Goal: Task Accomplishment & Management: Manage account settings

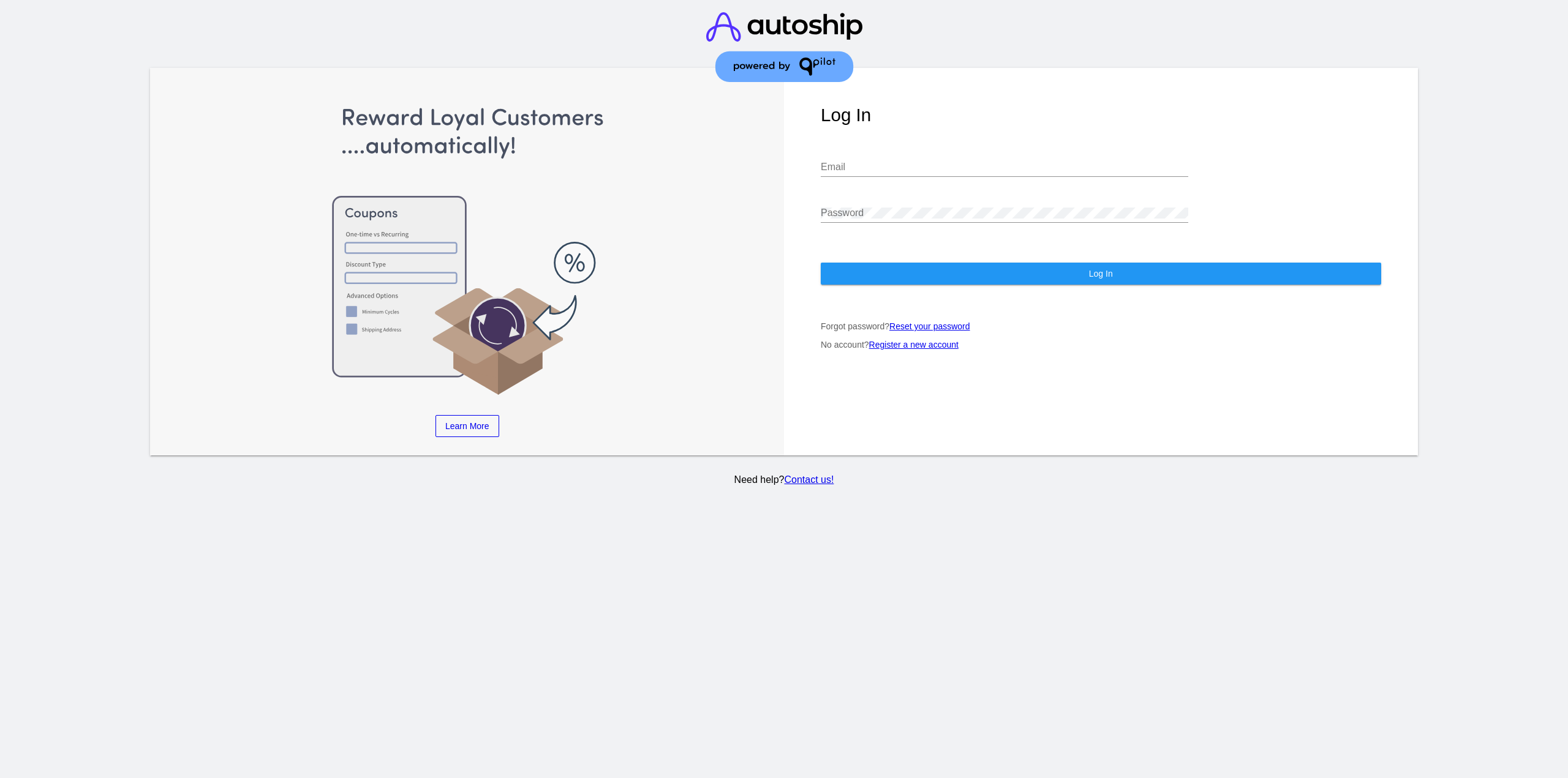
click at [852, 162] on input "Email" at bounding box center [1004, 168] width 368 height 11
type input "jr@patternsinthecloud.com"
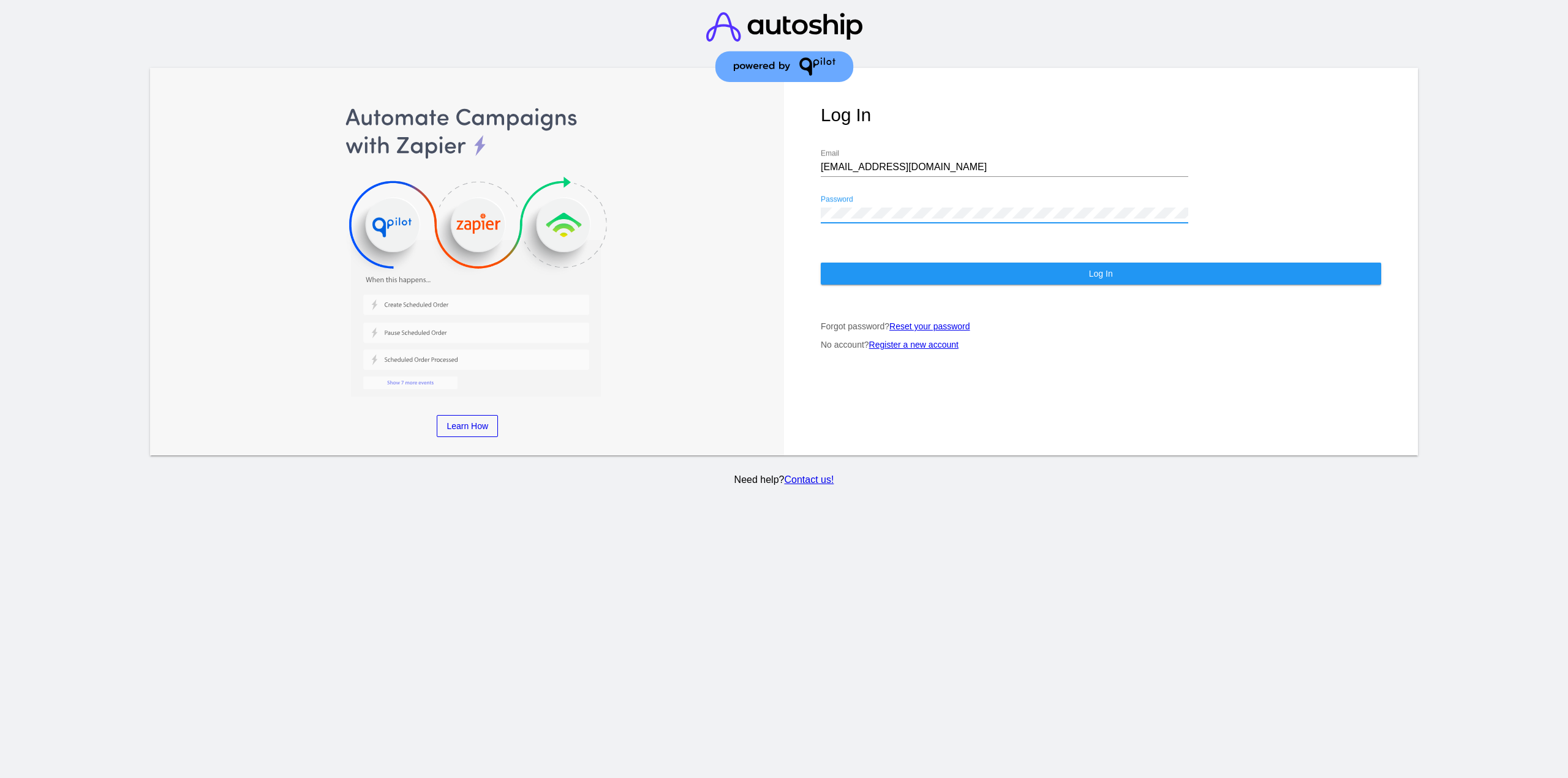
click at [899, 263] on button "Log In" at bounding box center [1101, 273] width 561 height 22
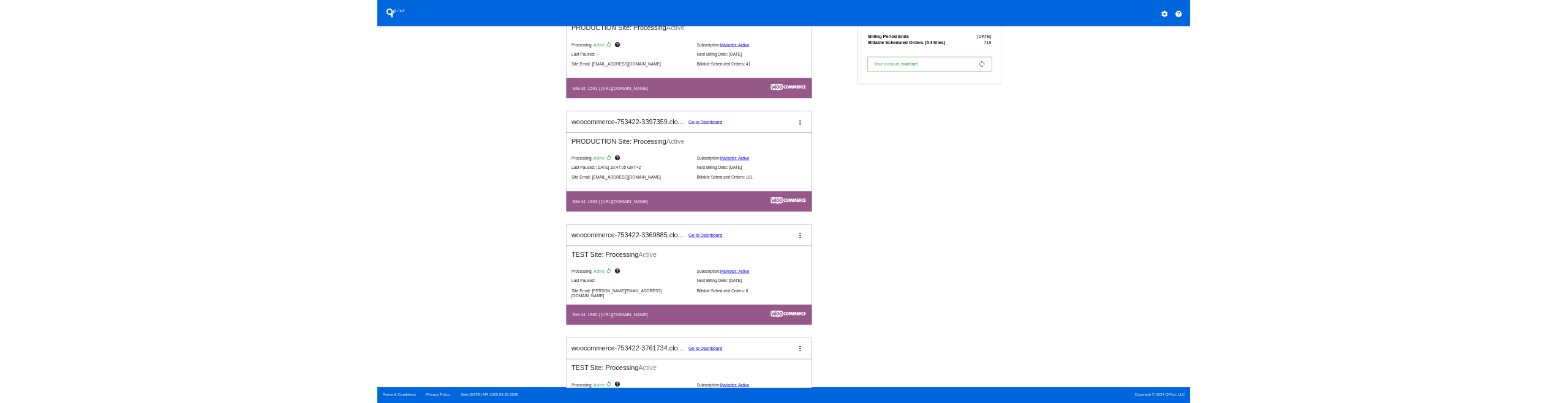
scroll to position [1040, 0]
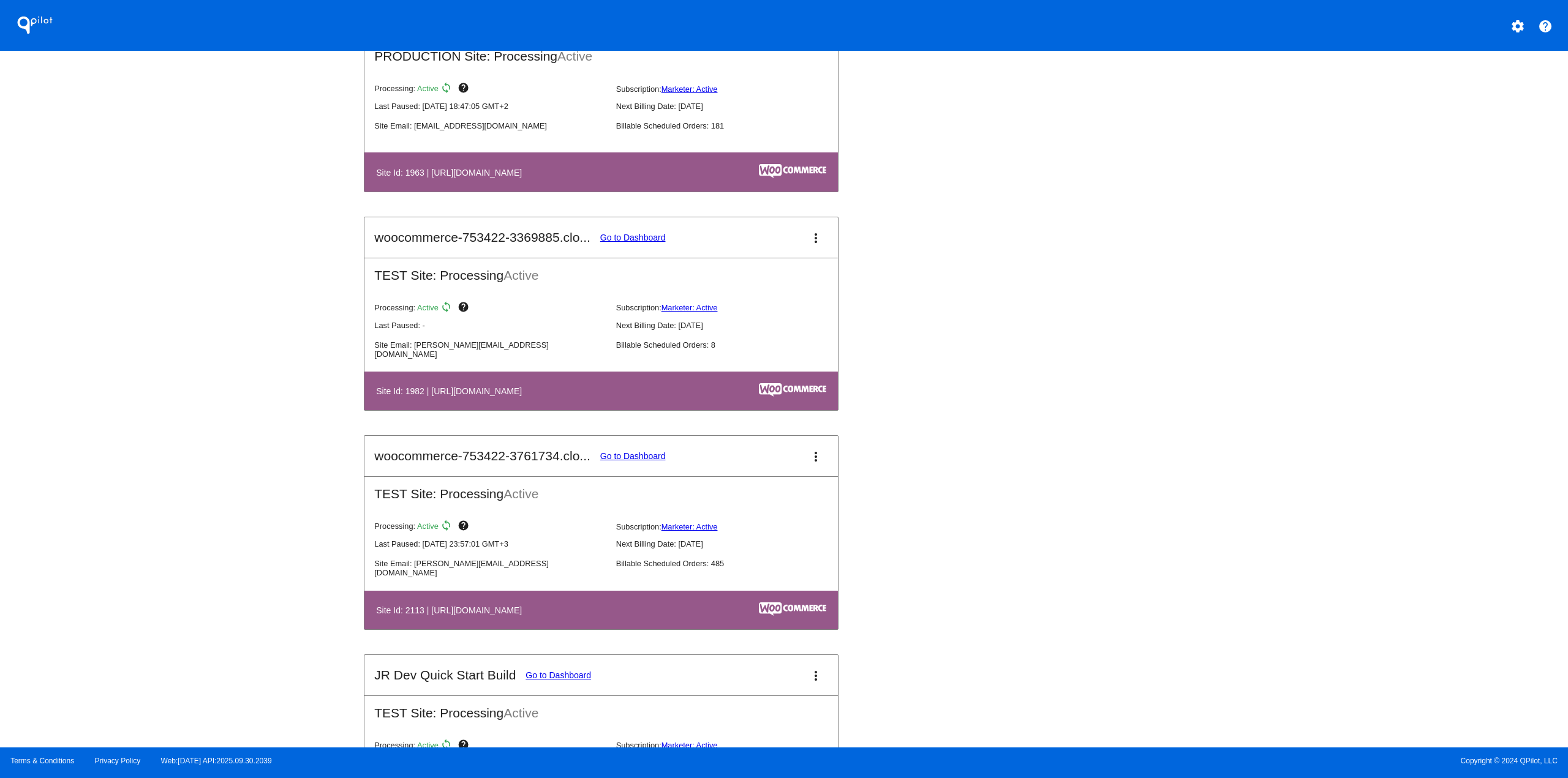
click at [626, 458] on link "Go to Dashboard" at bounding box center [633, 456] width 66 height 9
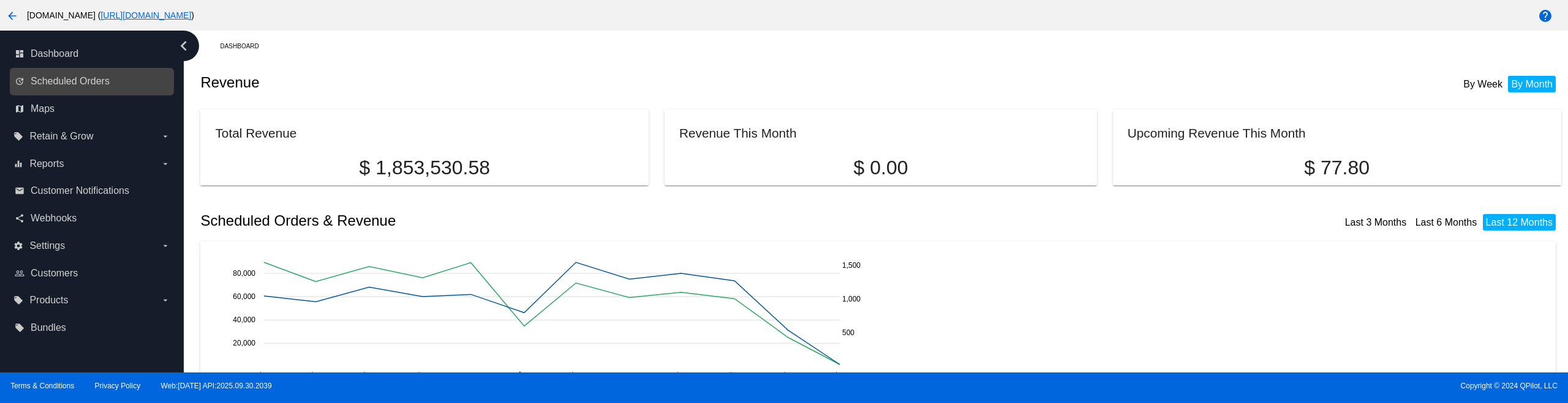
click at [117, 80] on link "update Scheduled Orders" at bounding box center [92, 81] width 155 height 20
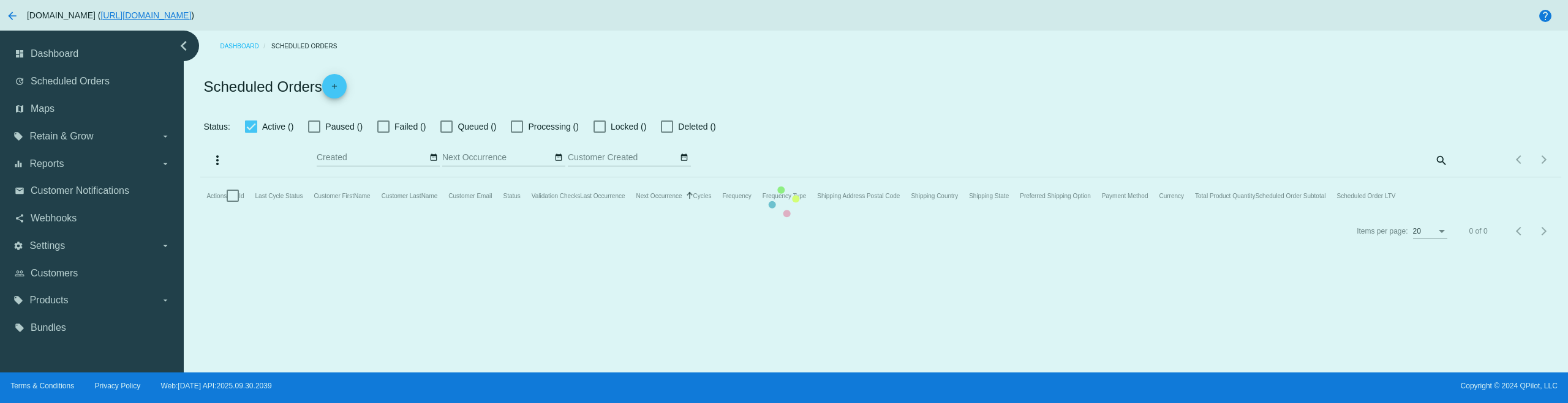
checkbox input "true"
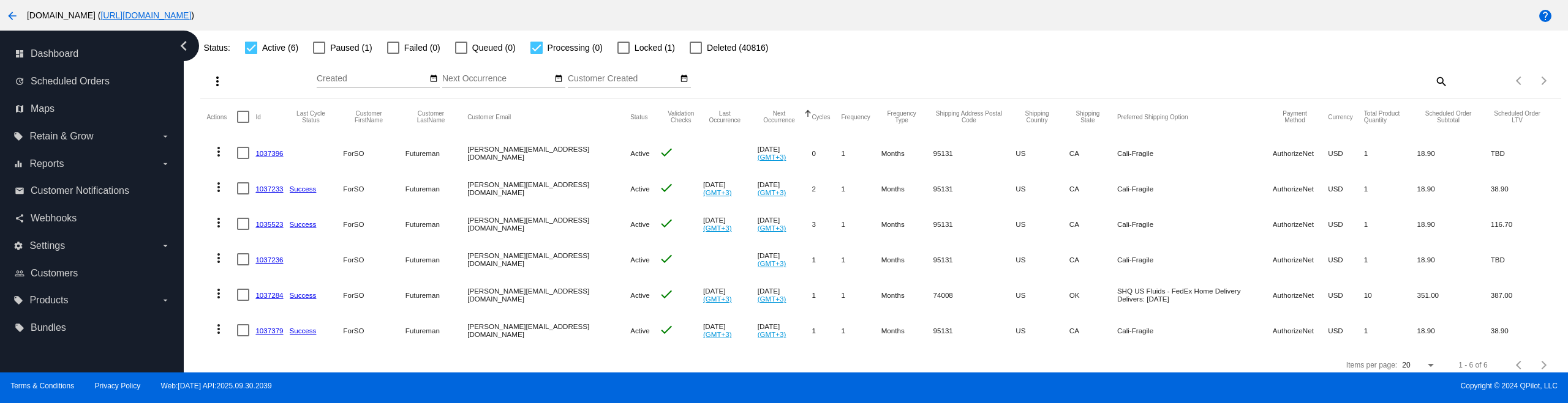
scroll to position [98, 0]
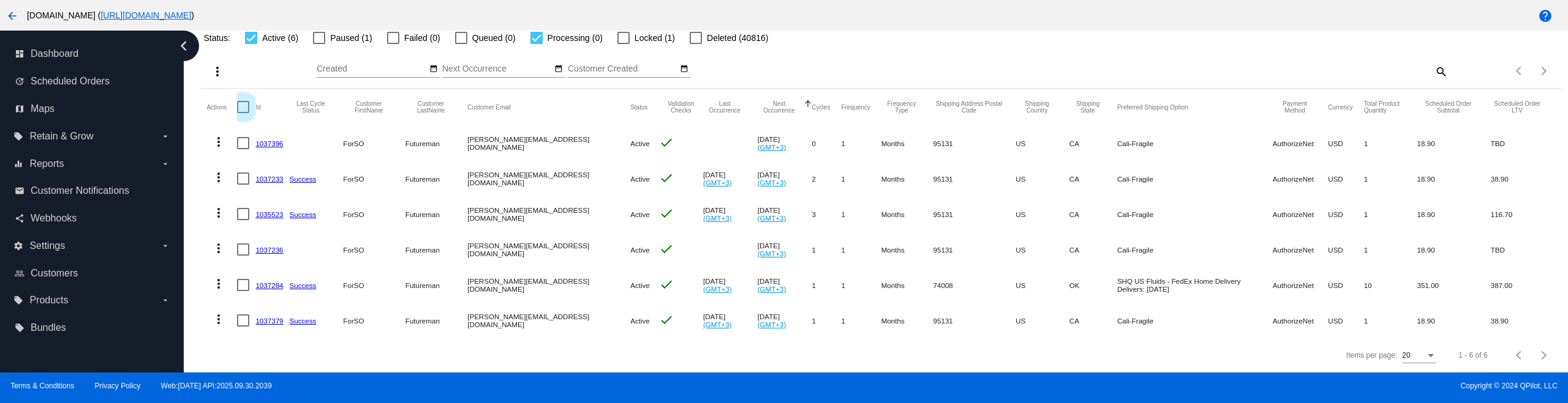
click at [244, 101] on div at bounding box center [243, 106] width 12 height 12
click at [243, 113] on input "checkbox" at bounding box center [242, 113] width 1 height 1
checkbox input "true"
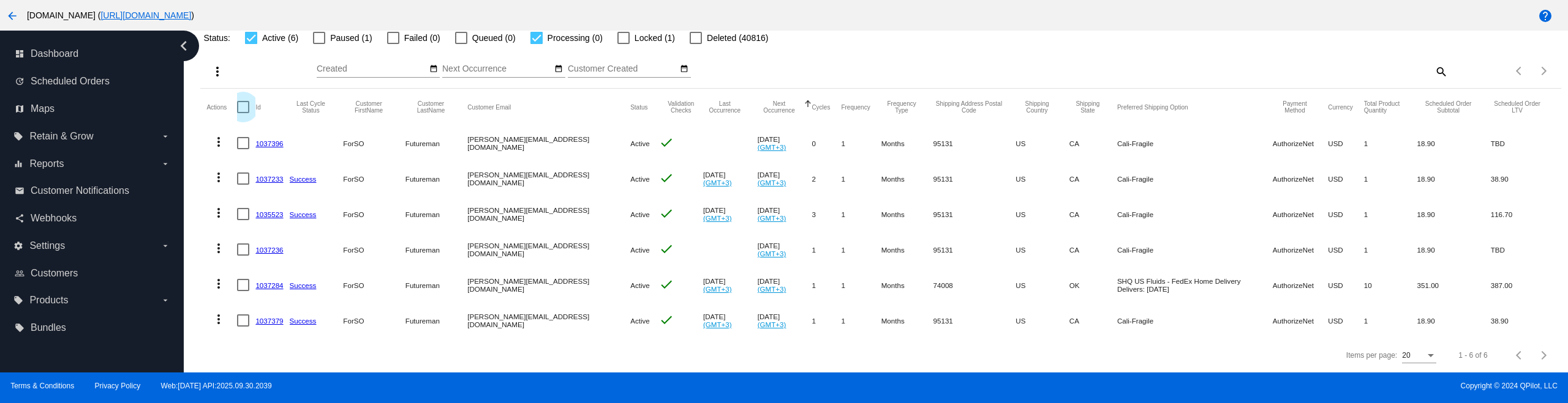
checkbox input "true"
click at [217, 64] on mat-icon "more_vert" at bounding box center [218, 72] width 15 height 15
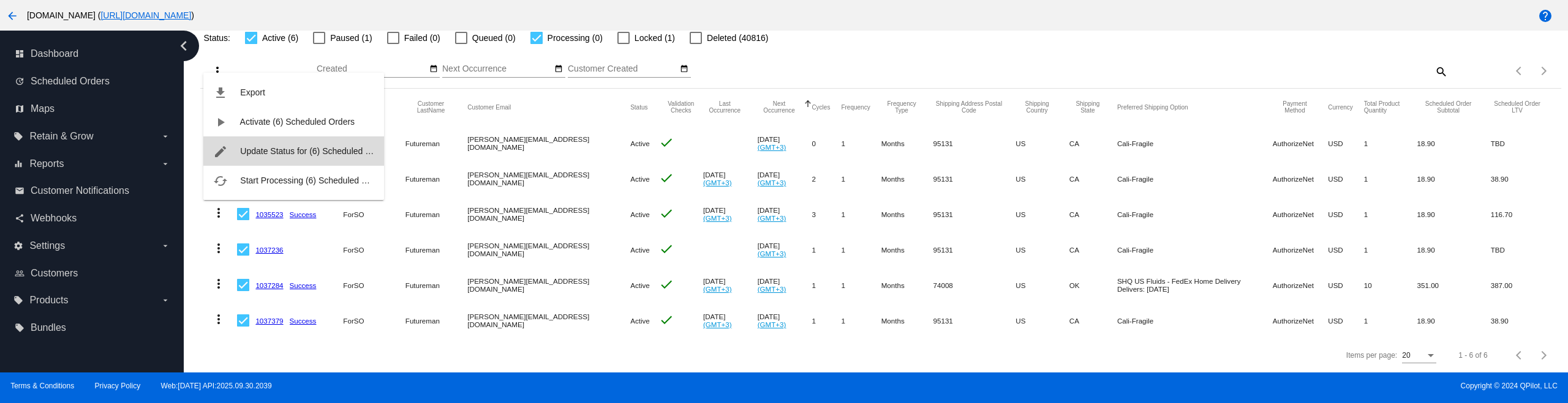
click at [260, 153] on span "Update Status for (6) Scheduled Orders" at bounding box center [316, 151] width 152 height 9
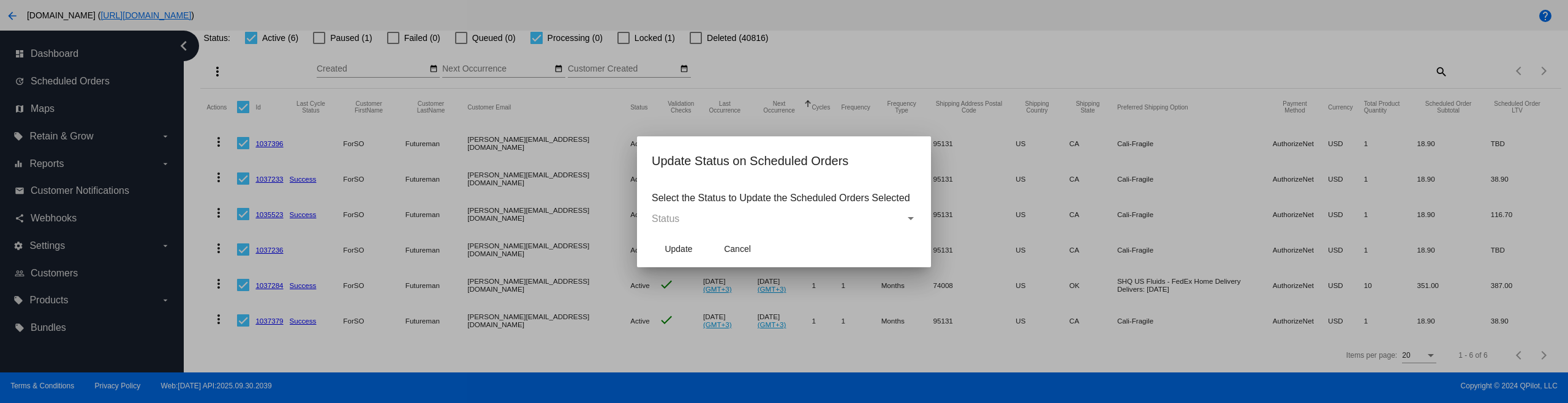
click at [694, 215] on div "Status" at bounding box center [778, 219] width 253 height 11
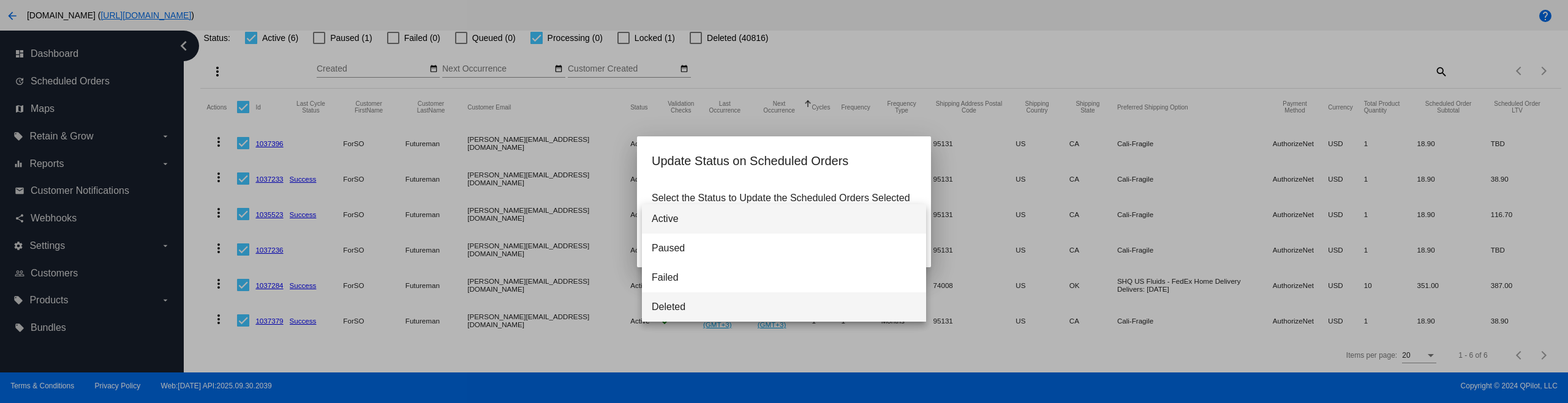
click at [674, 306] on span "Deleted" at bounding box center [784, 307] width 265 height 29
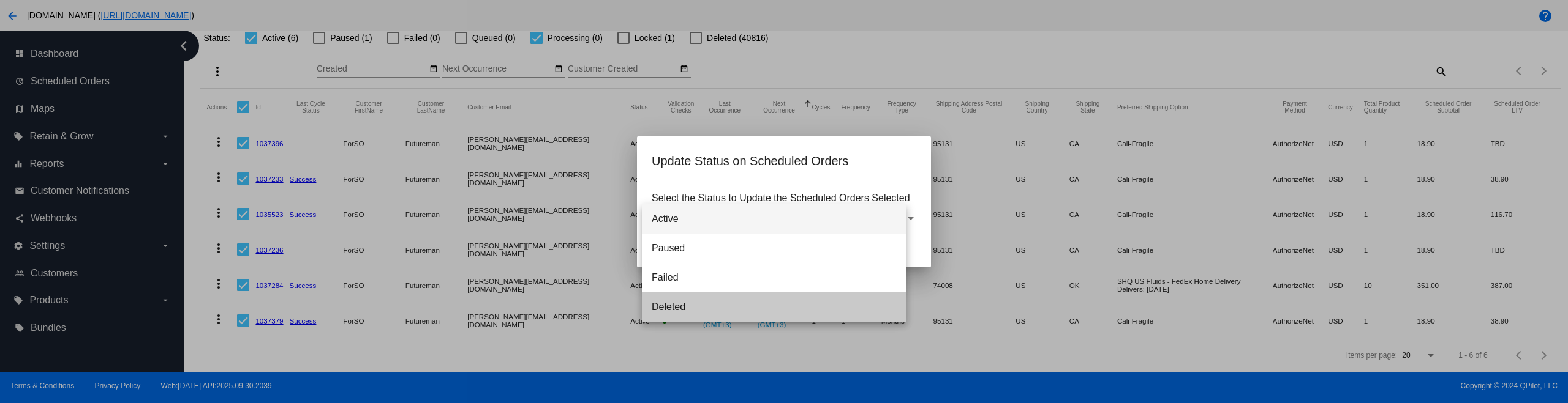
click at [662, 244] on button "Update" at bounding box center [678, 249] width 54 height 22
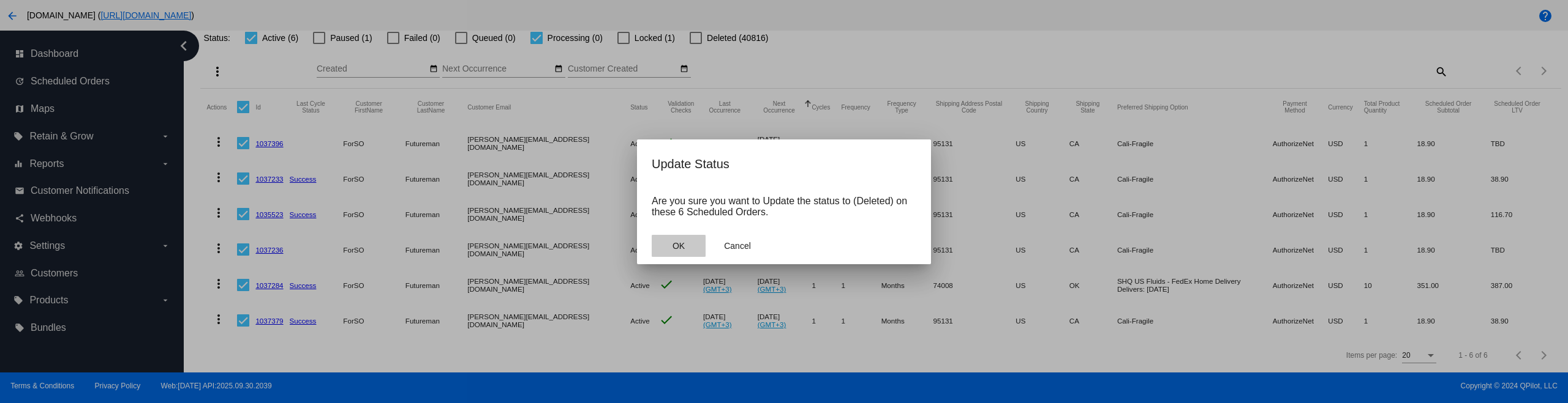
click at [658, 248] on button "OK" at bounding box center [678, 246] width 54 height 22
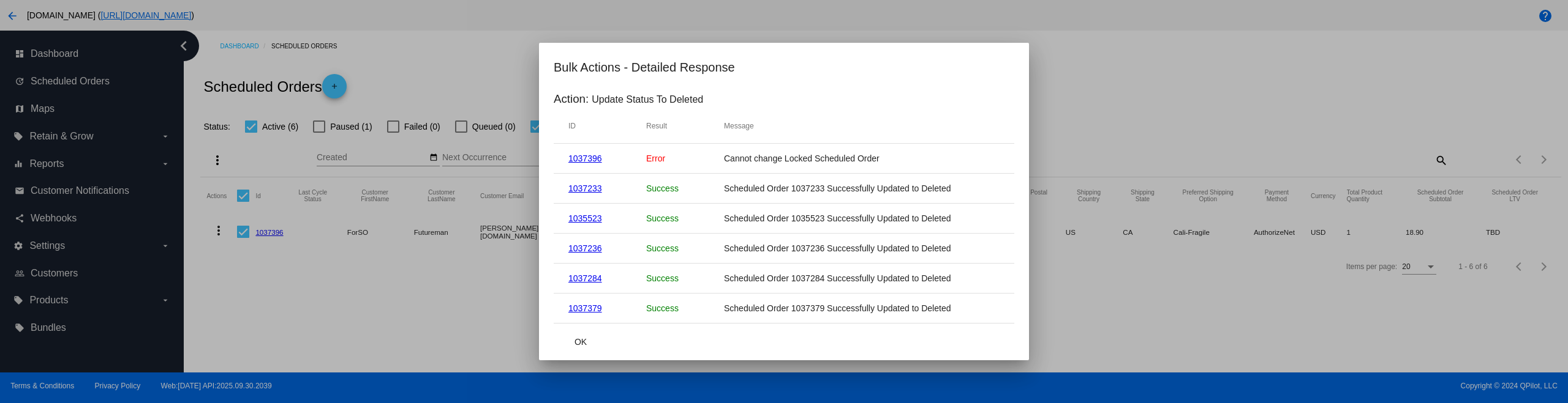
scroll to position [0, 0]
click at [572, 351] on button "OK" at bounding box center [580, 342] width 54 height 22
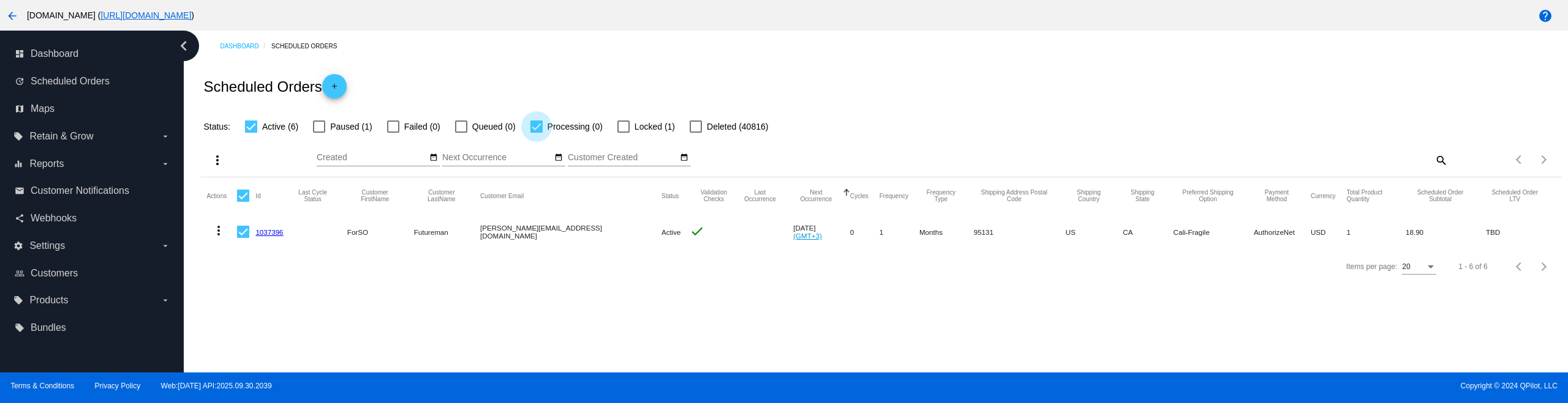
click at [542, 125] on div at bounding box center [536, 126] width 12 height 12
click at [536, 133] on input "Processing (0)" at bounding box center [536, 133] width 1 height 1
checkbox input "false"
click at [550, 91] on div "Scheduled Orders add" at bounding box center [881, 87] width 1361 height 49
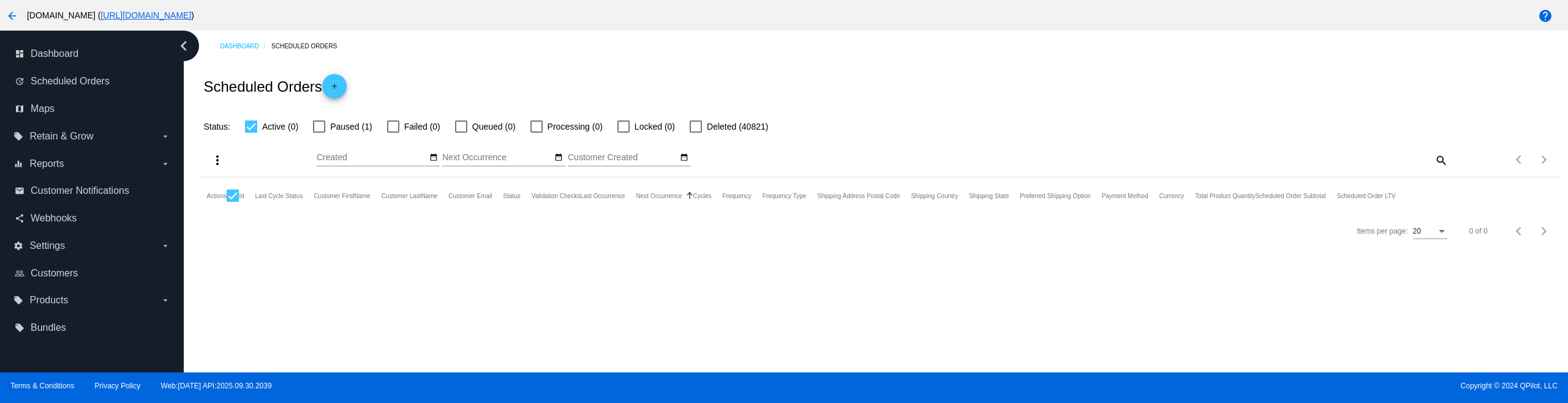
click at [330, 125] on label "Paused (1)" at bounding box center [342, 127] width 58 height 15
click at [319, 133] on input "Paused (1)" at bounding box center [318, 133] width 1 height 1
checkbox input "true"
click at [277, 127] on span "Active (0)" at bounding box center [280, 127] width 36 height 15
click at [252, 133] on input "Active (0)" at bounding box center [251, 133] width 1 height 1
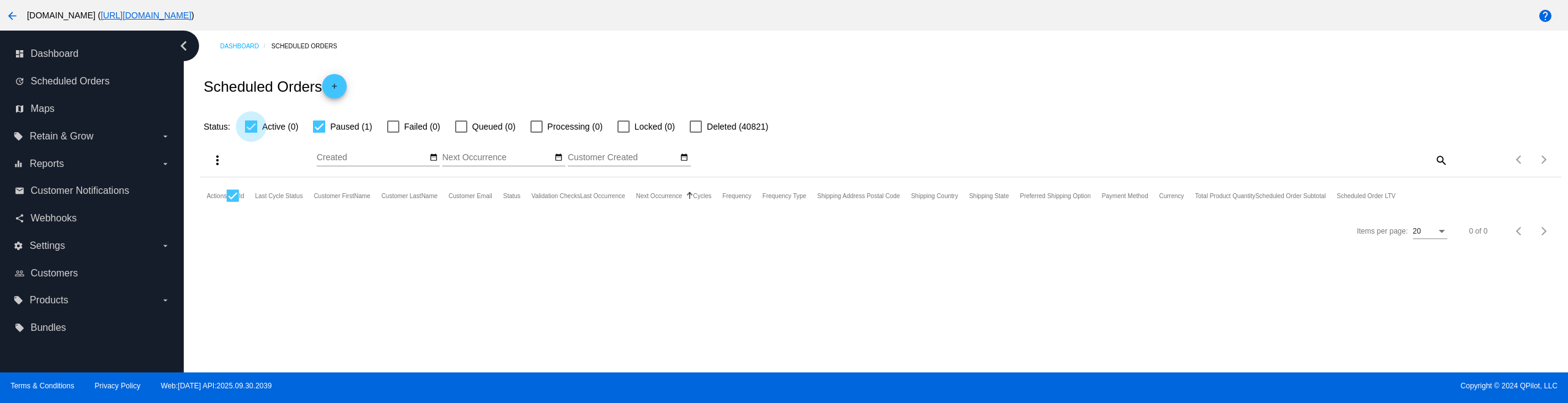
checkbox input "false"
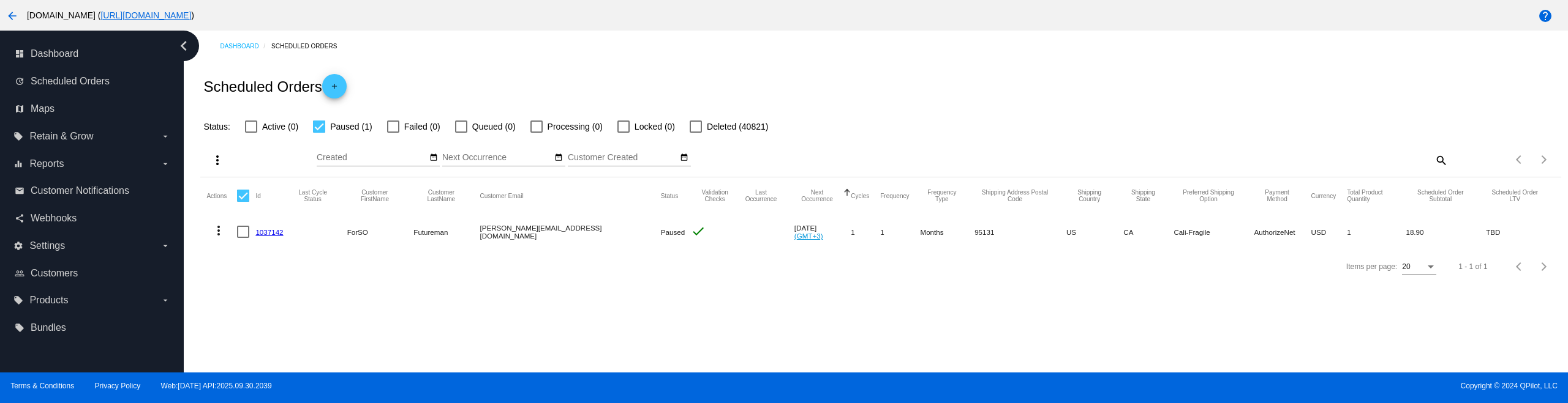
click at [223, 228] on mat-icon "more_vert" at bounding box center [219, 231] width 15 height 15
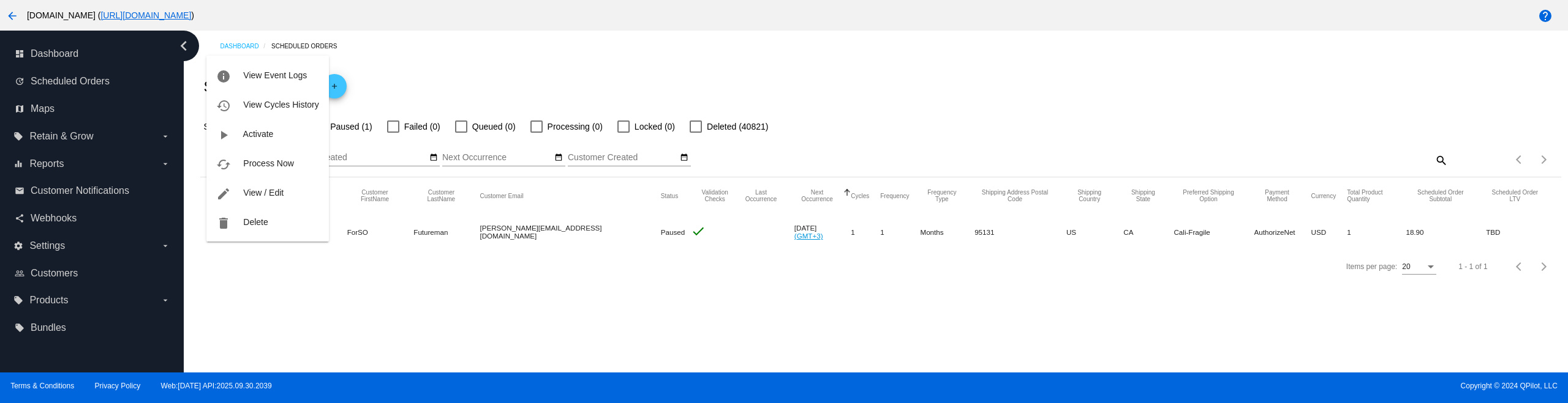
click at [258, 237] on div "info View Event Logs history View Cycles History play_arrow Activate cached Pro…" at bounding box center [267, 149] width 122 height 186
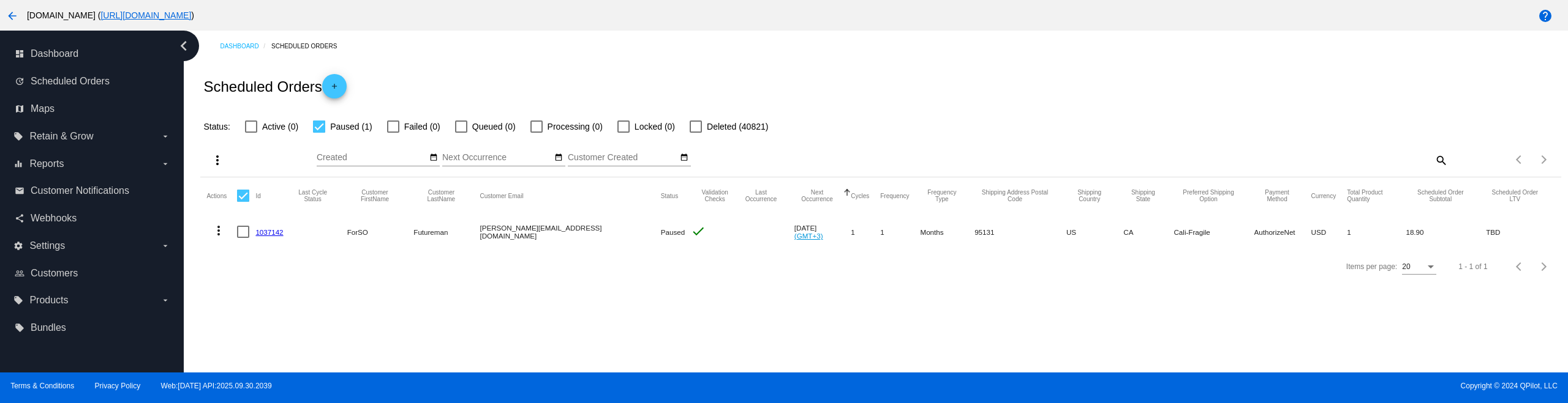
click at [218, 239] on button "more_vert" at bounding box center [219, 230] width 24 height 24
click at [275, 225] on button "delete Delete" at bounding box center [267, 233] width 122 height 15
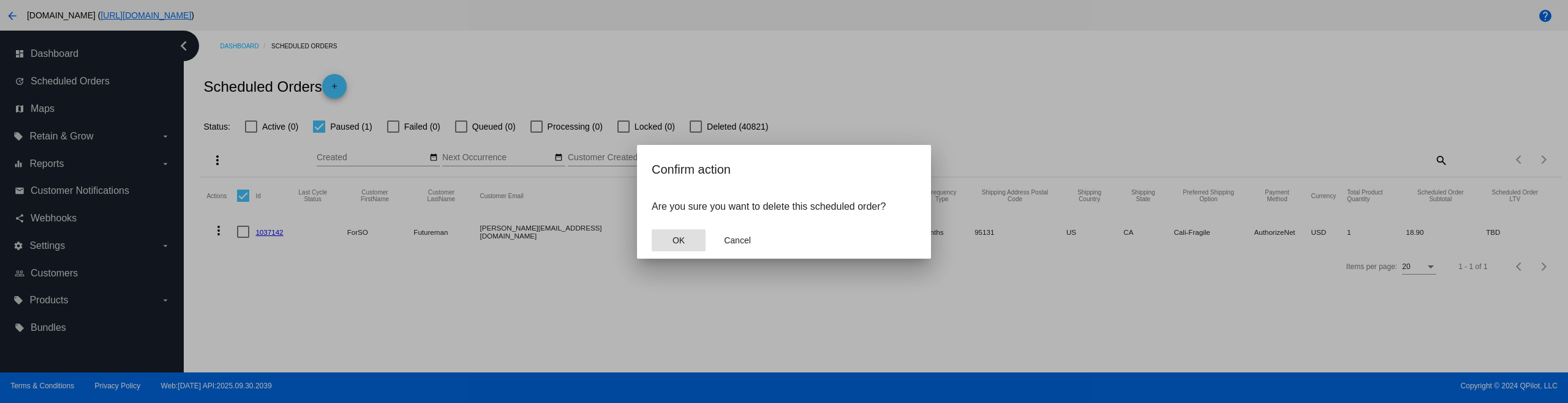
click at [669, 234] on button "OK" at bounding box center [678, 240] width 54 height 22
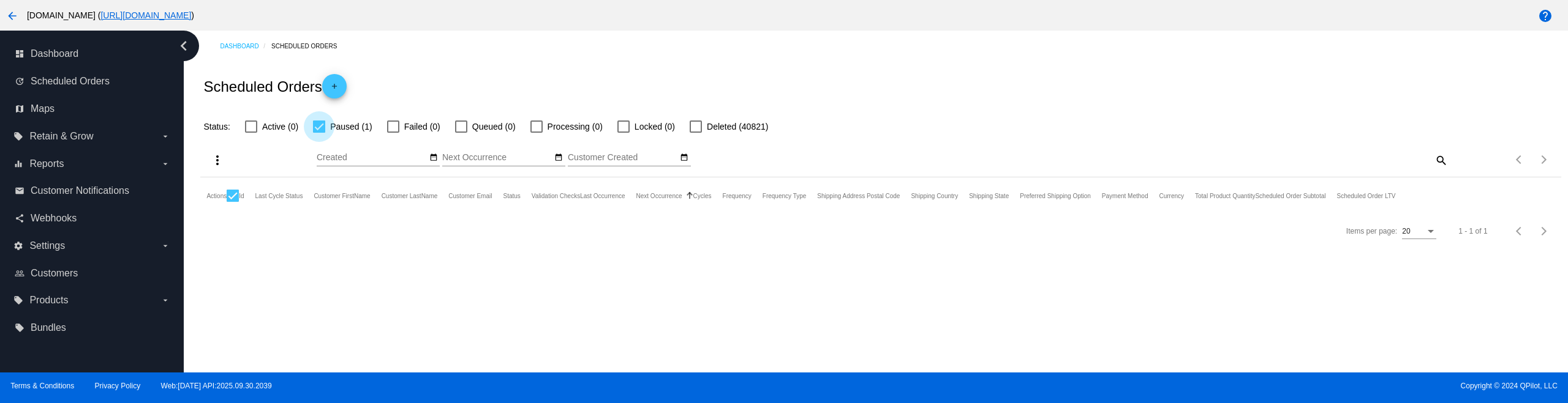
click at [318, 121] on div at bounding box center [318, 126] width 12 height 12
click at [318, 133] on input "Paused (1)" at bounding box center [318, 133] width 1 height 1
checkbox input "false"
click at [270, 126] on span "Active (0)" at bounding box center [280, 127] width 36 height 15
click at [252, 133] on input "Active (0)" at bounding box center [251, 133] width 1 height 1
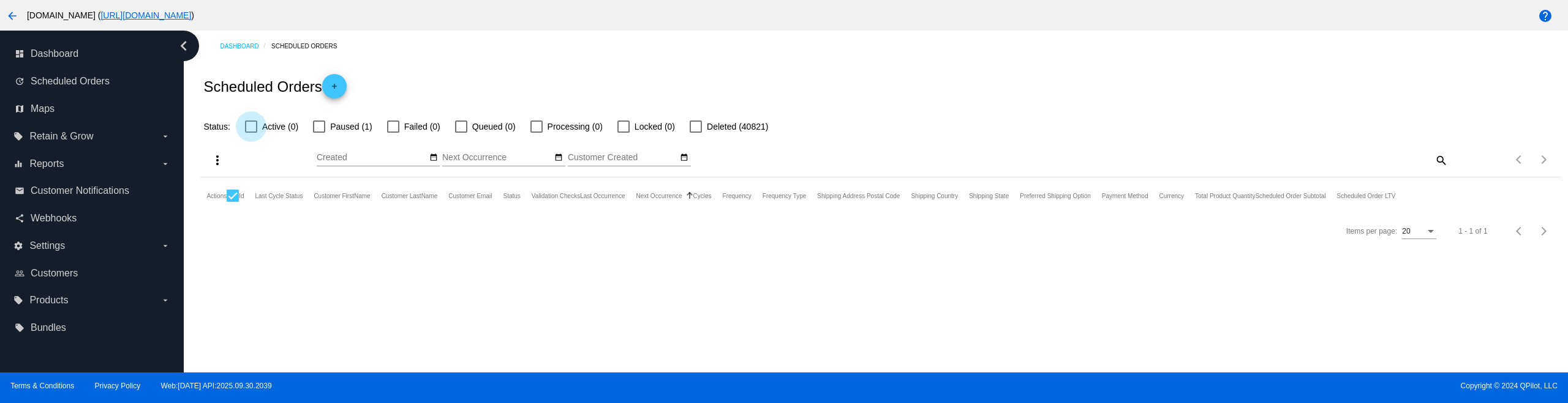
checkbox input "true"
drag, startPoint x: 393, startPoint y: 88, endPoint x: 365, endPoint y: 96, distance: 29.1
click at [389, 86] on div "Scheduled Orders add" at bounding box center [881, 87] width 1361 height 49
click at [232, 186] on mat-header-cell at bounding box center [233, 196] width 12 height 37
click at [236, 194] on mat-table "Actions Id Last Cycle Status Customer FirstName Customer LastName Customer Emai…" at bounding box center [881, 196] width 1361 height 37
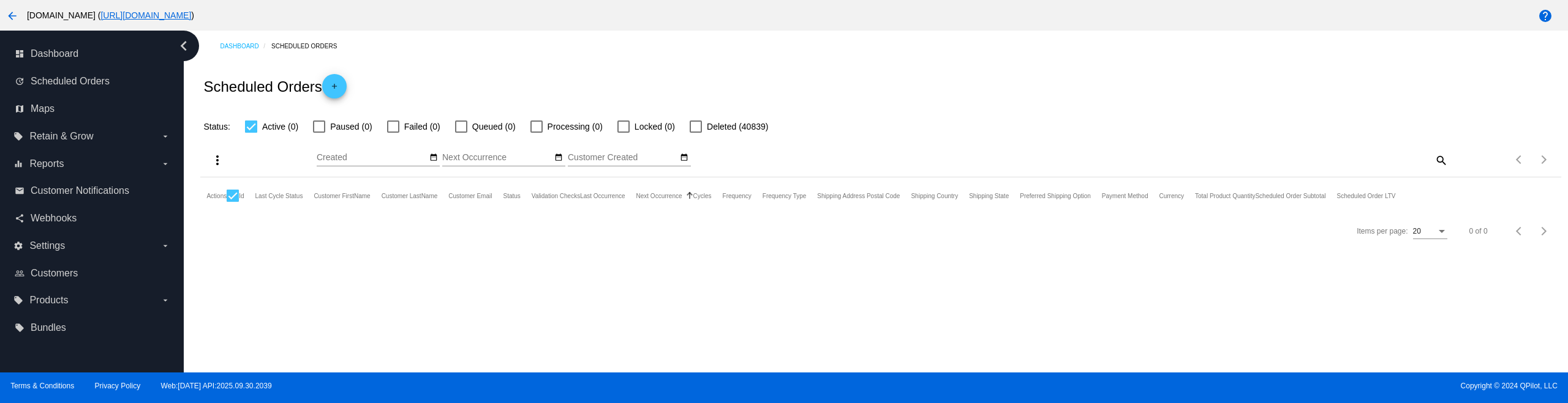
click at [234, 199] on div at bounding box center [233, 196] width 12 height 12
click at [233, 202] on input "checkbox" at bounding box center [232, 202] width 1 height 1
checkbox input "false"
click at [258, 247] on div "Items per page: 20 0 of 0" at bounding box center [881, 232] width 1361 height 34
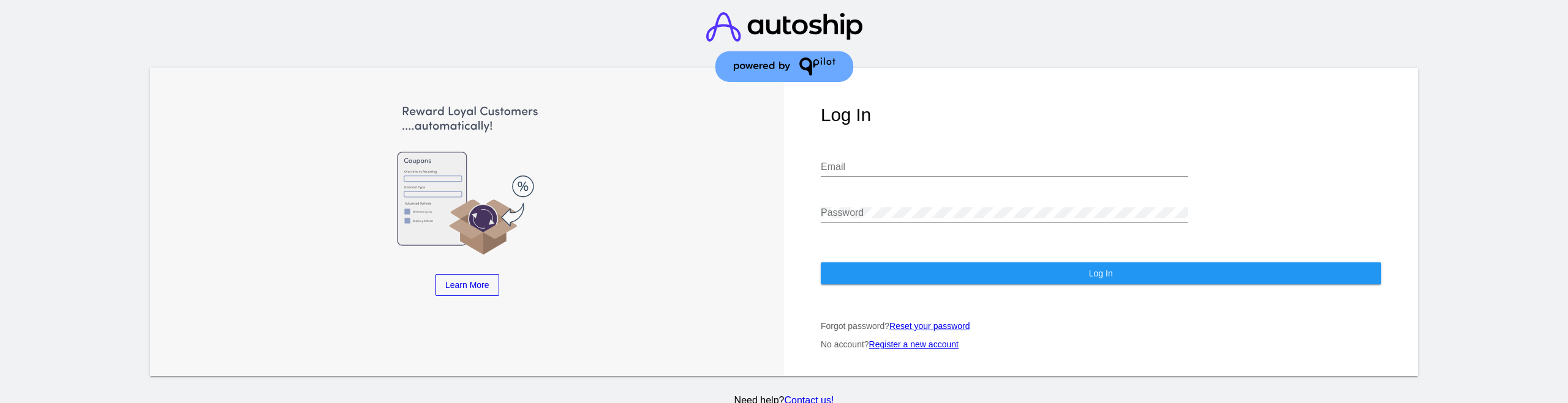
click at [854, 162] on input "Email" at bounding box center [1004, 168] width 368 height 11
type input "[EMAIL_ADDRESS][DOMAIN_NAME]"
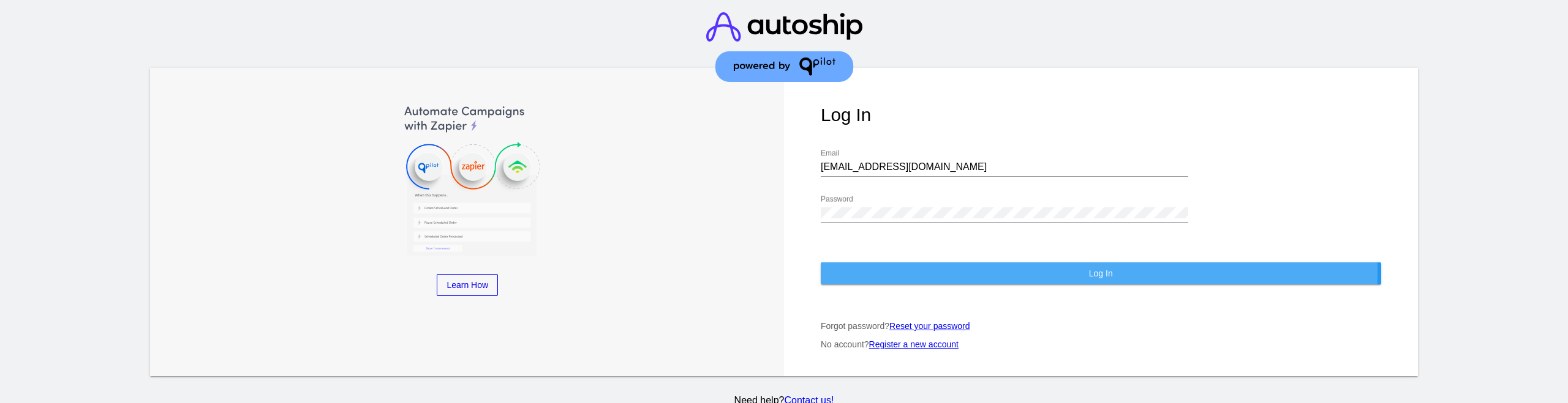
click at [877, 263] on button "Log In" at bounding box center [1101, 273] width 561 height 22
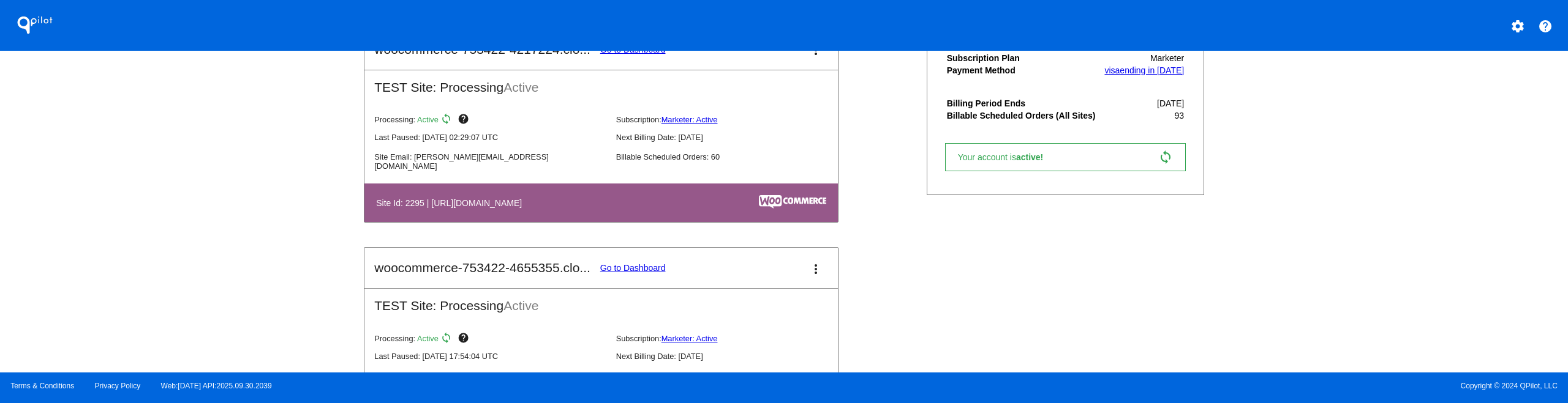
scroll to position [385, 0]
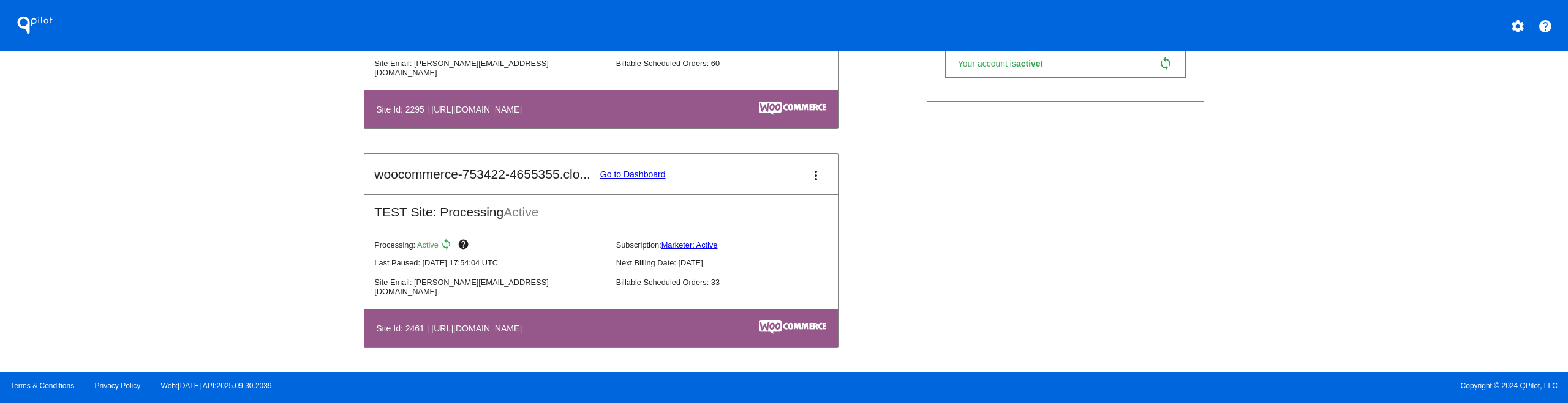
click at [624, 173] on link "Go to Dashboard" at bounding box center [633, 174] width 66 height 9
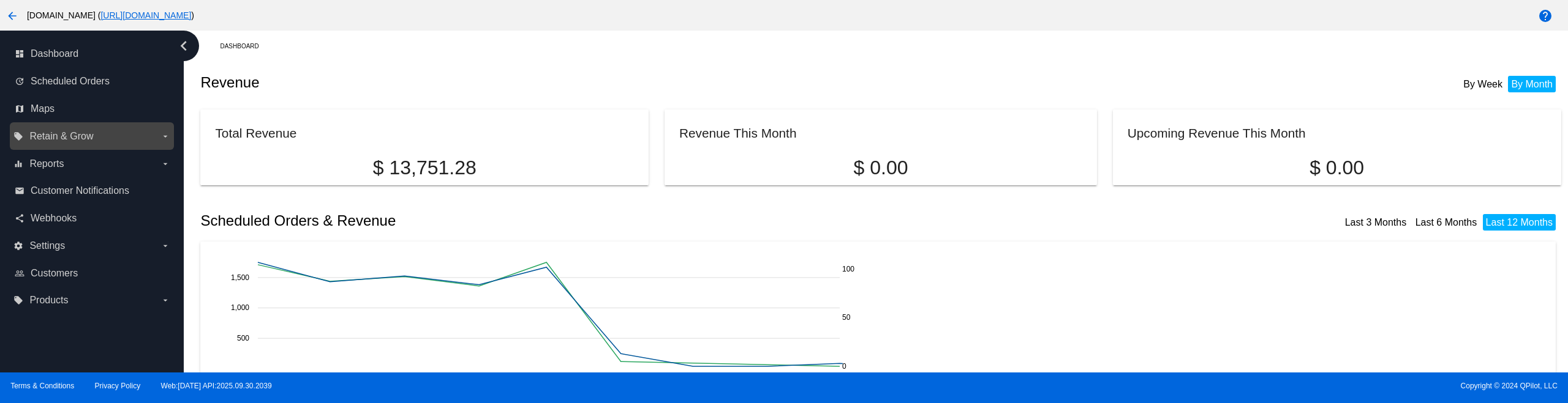
click at [69, 127] on label "local_offer Retain & Grow arrow_drop_down" at bounding box center [91, 137] width 156 height 20
click at [0, 0] on input "local_offer Retain & Grow arrow_drop_down" at bounding box center [0, 0] width 0 height 0
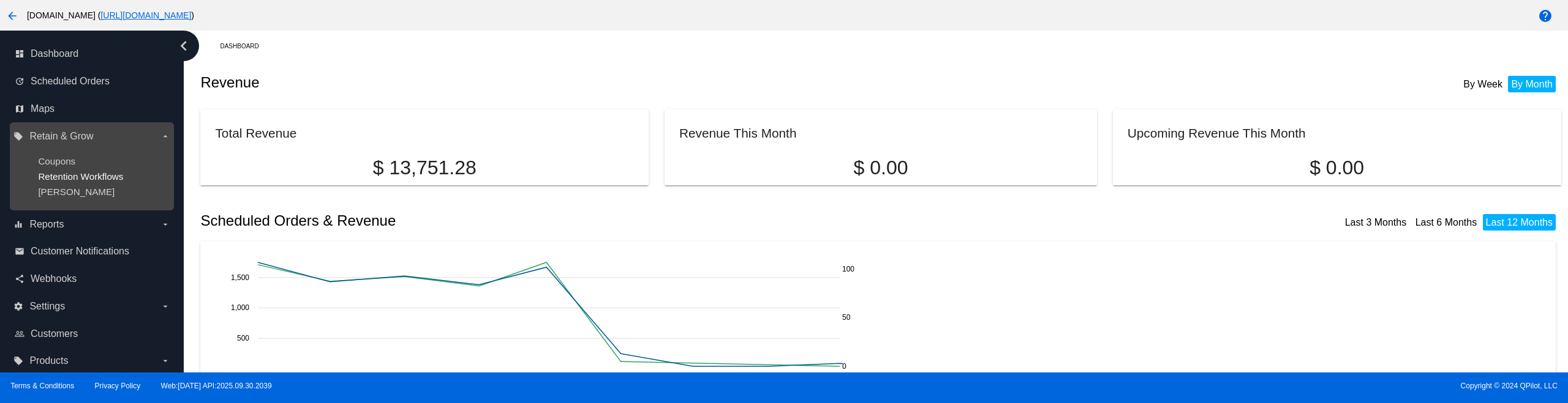
click at [64, 174] on span "Retention Workflows" at bounding box center [80, 176] width 85 height 10
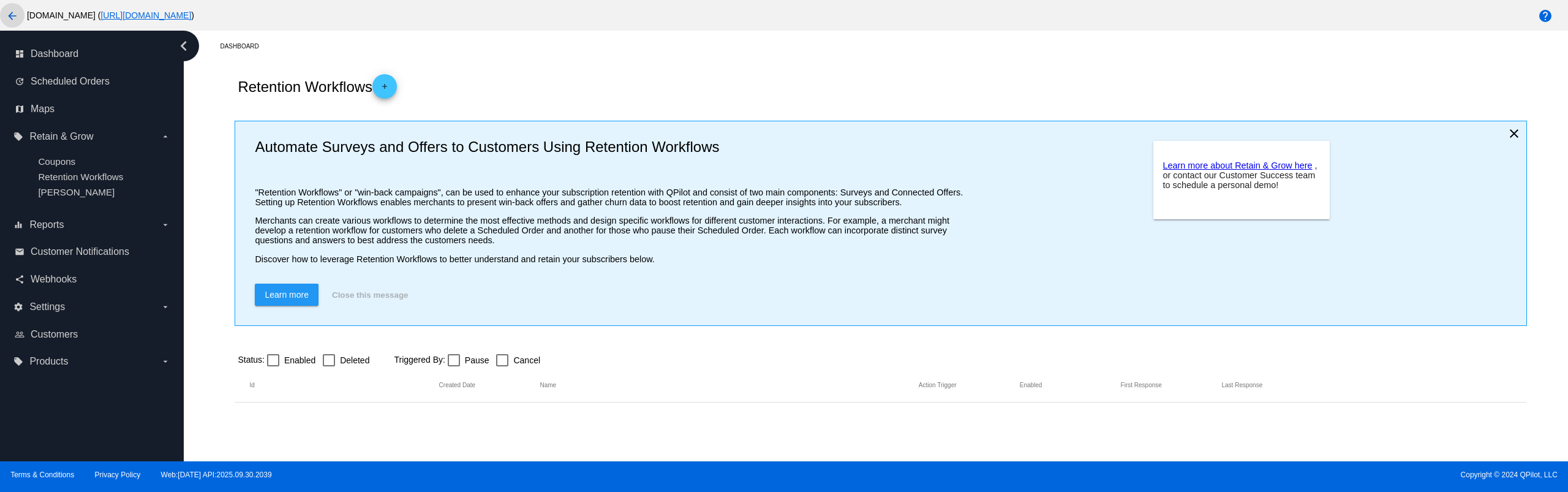
click at [9, 17] on mat-icon "arrow_back" at bounding box center [12, 16] width 15 height 15
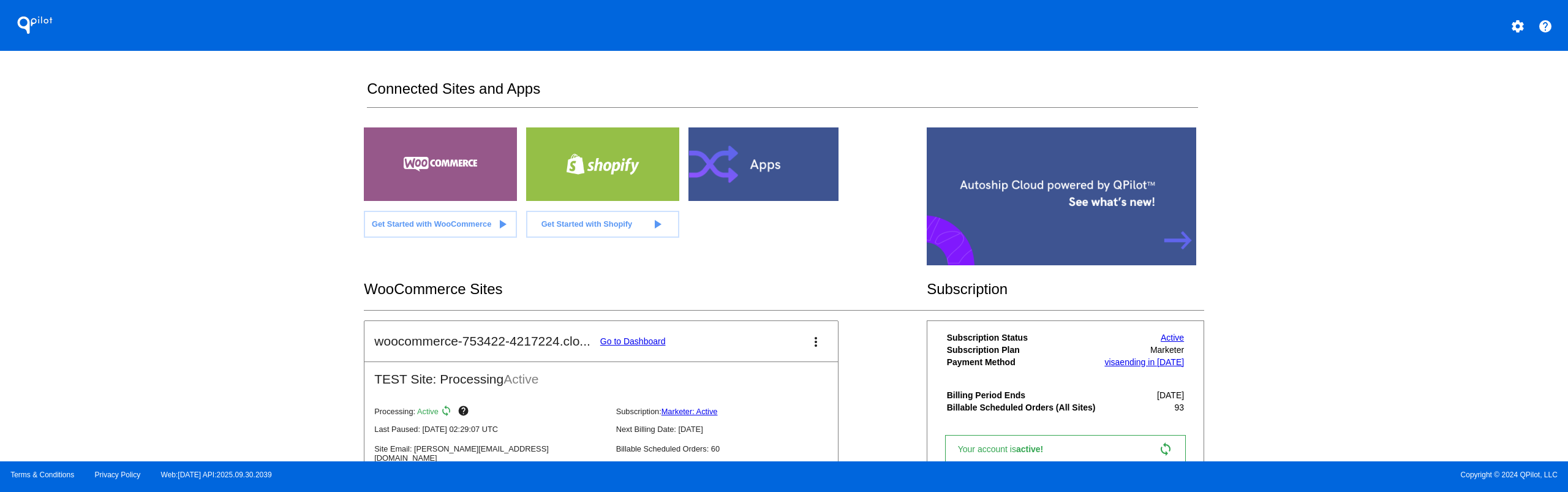
click at [620, 344] on link "Go to Dashboard" at bounding box center [633, 341] width 66 height 9
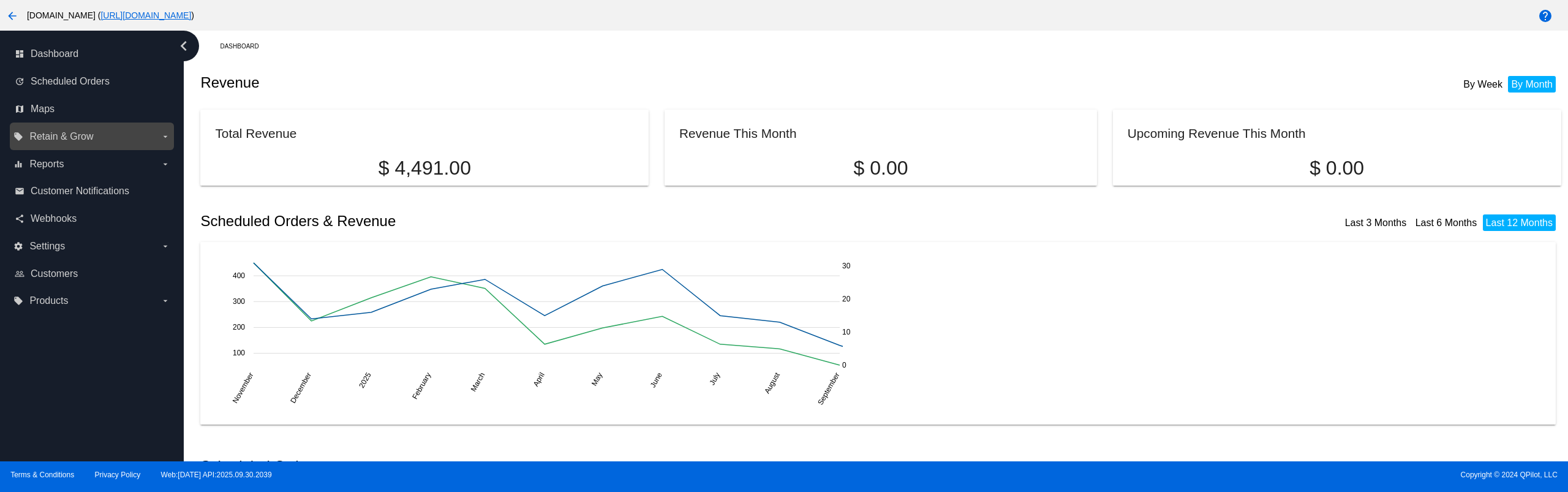
click at [71, 135] on span "Retain & Grow" at bounding box center [61, 137] width 64 height 11
click at [0, 0] on input "local_offer Retain & Grow arrow_drop_down" at bounding box center [0, 0] width 0 height 0
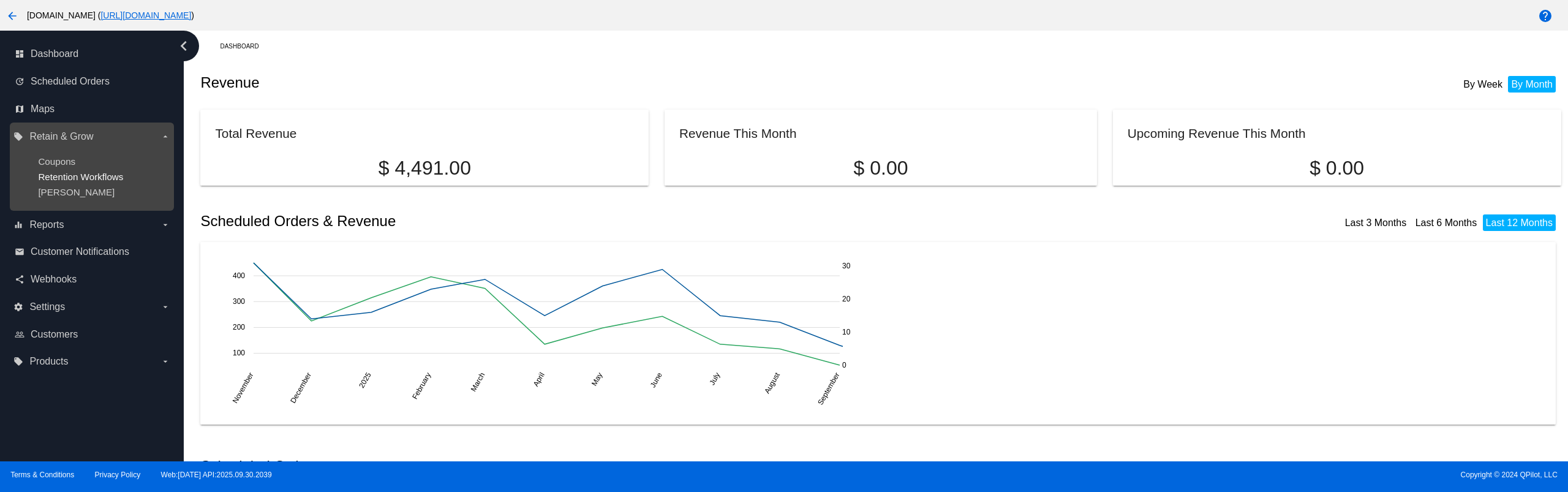
click at [71, 172] on span "Retention Workflows" at bounding box center [80, 176] width 85 height 10
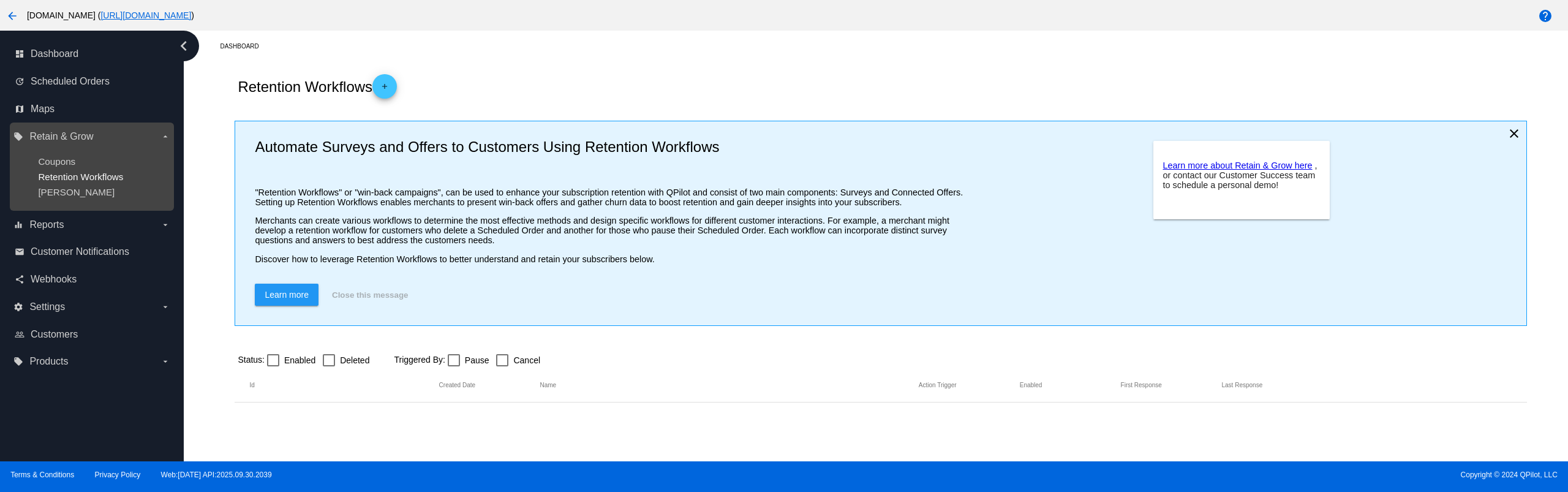
click at [82, 174] on span "Retention Workflows" at bounding box center [80, 176] width 85 height 10
